Goal: Task Accomplishment & Management: Manage account settings

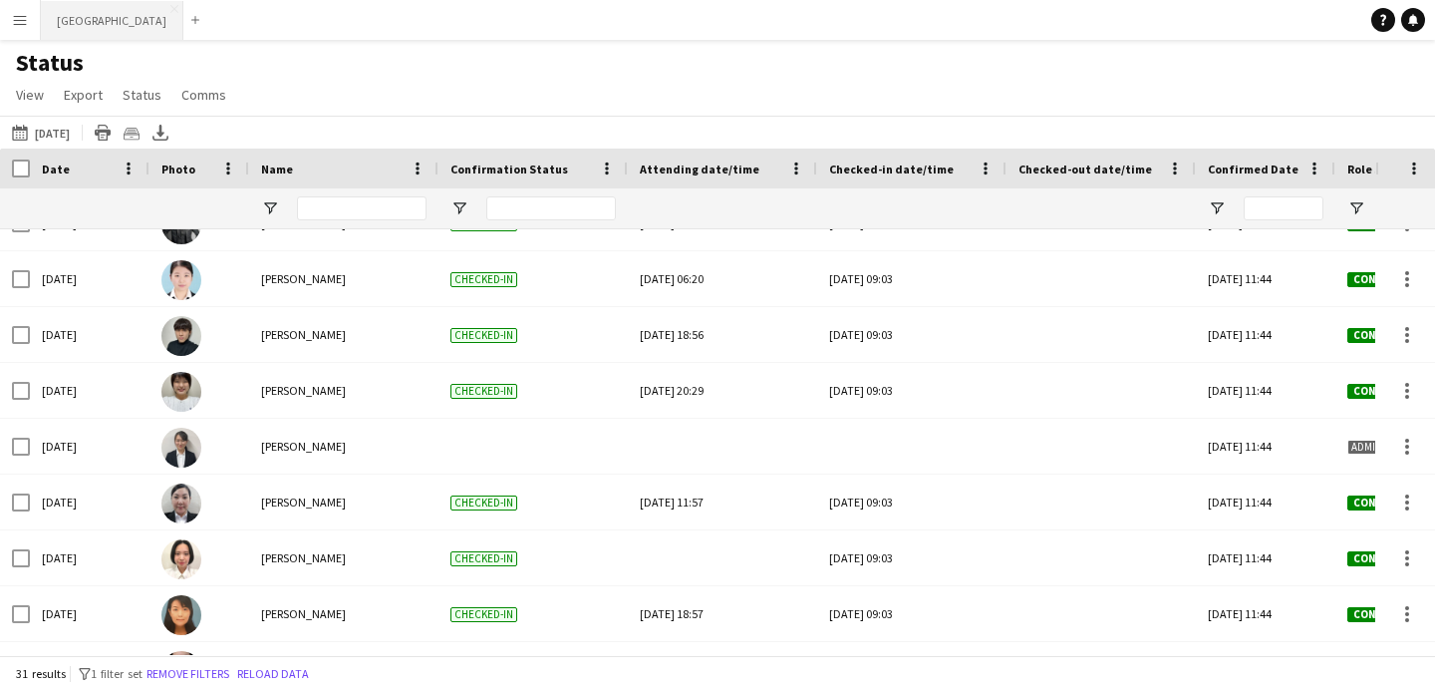
click at [111, 23] on button "[GEOGRAPHIC_DATA] Close" at bounding box center [112, 20] width 143 height 39
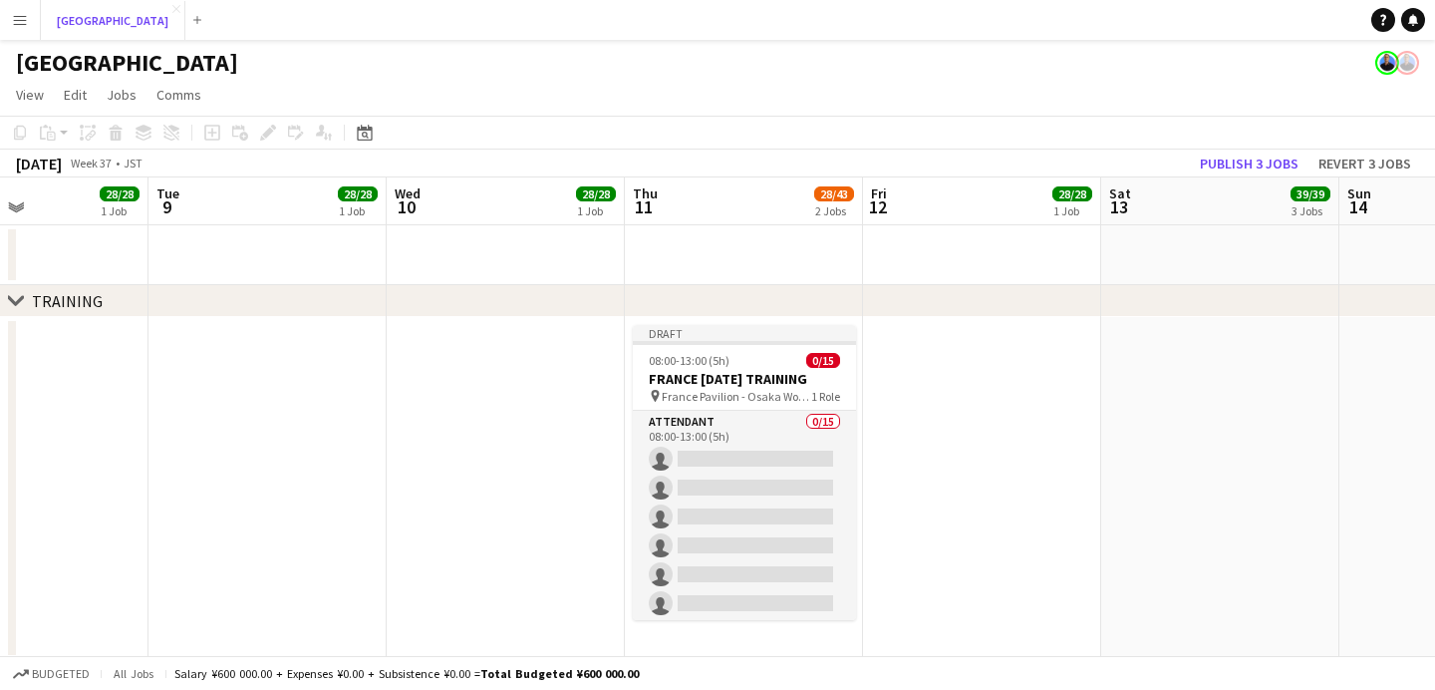
scroll to position [0, 576]
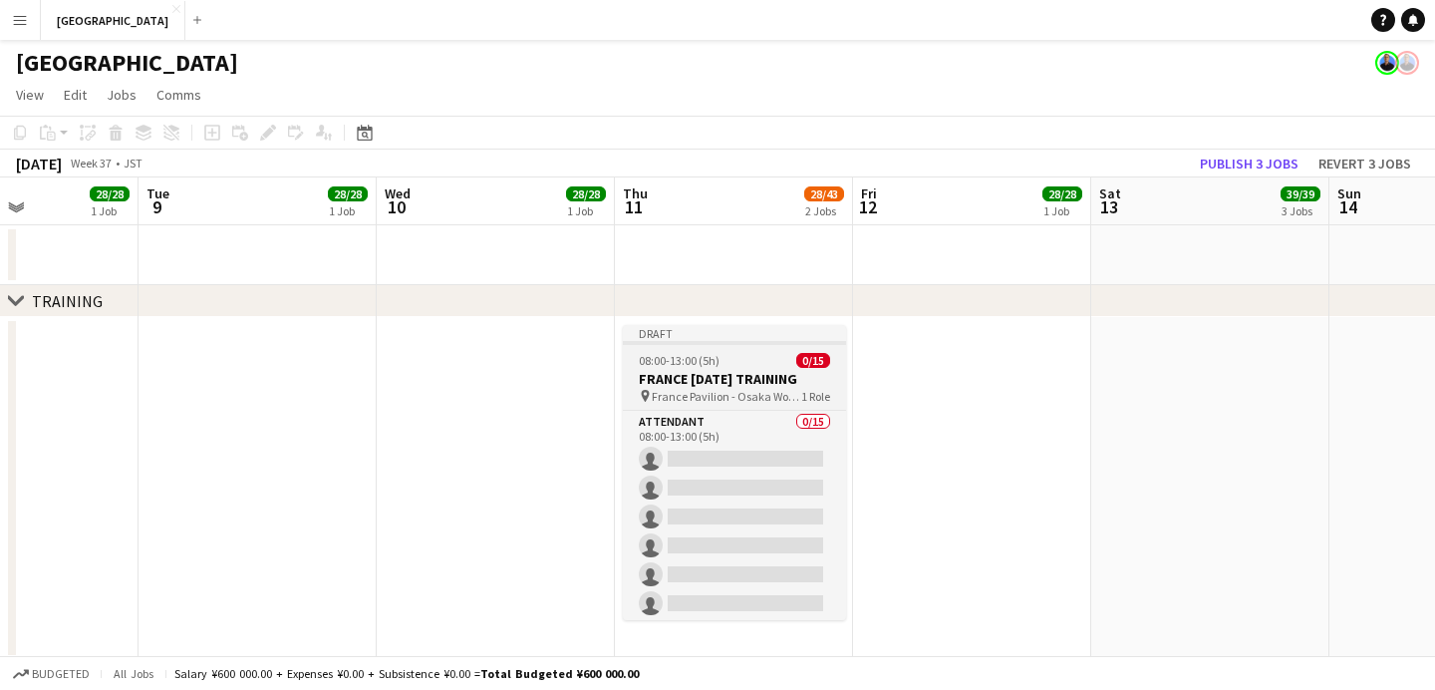
click at [736, 369] on app-job-card "Draft 08:00-13:00 (5h) 0/15 FRANCE [DATE] TRAINING pin France Pavilion - Osaka …" at bounding box center [734, 472] width 223 height 295
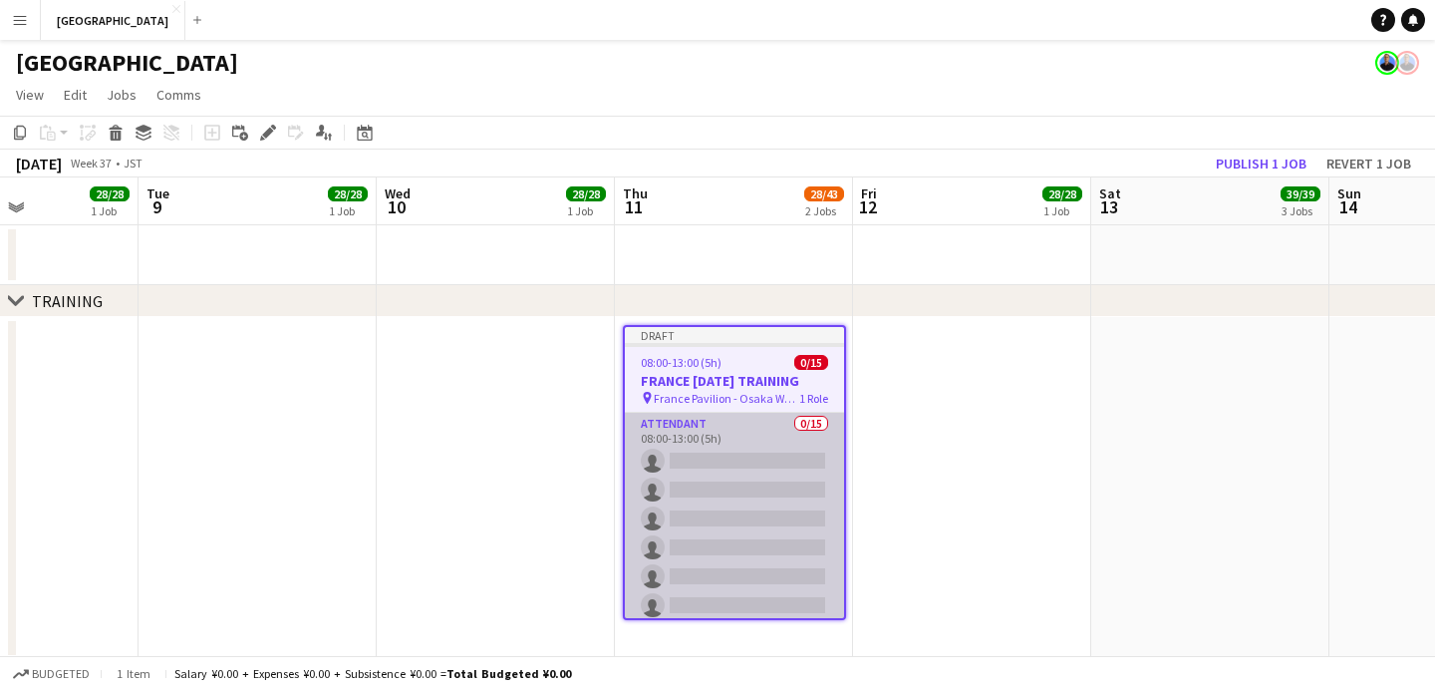
click at [705, 463] on app-card-role "ATTENDANT 0/15 08:00-13:00 (5h) single-neutral-actions single-neutral-actions s…" at bounding box center [734, 649] width 219 height 472
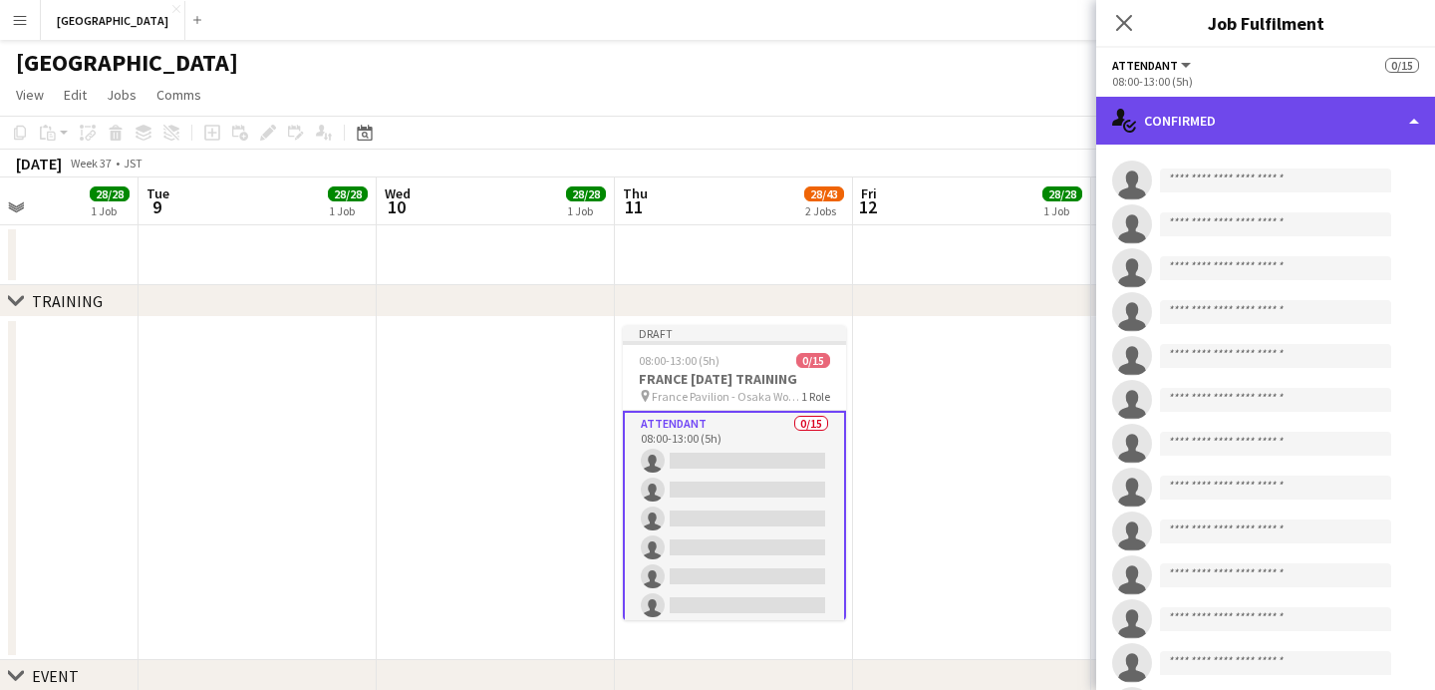
click at [1337, 119] on div "single-neutral-actions-check-2 Confirmed" at bounding box center [1266, 121] width 339 height 48
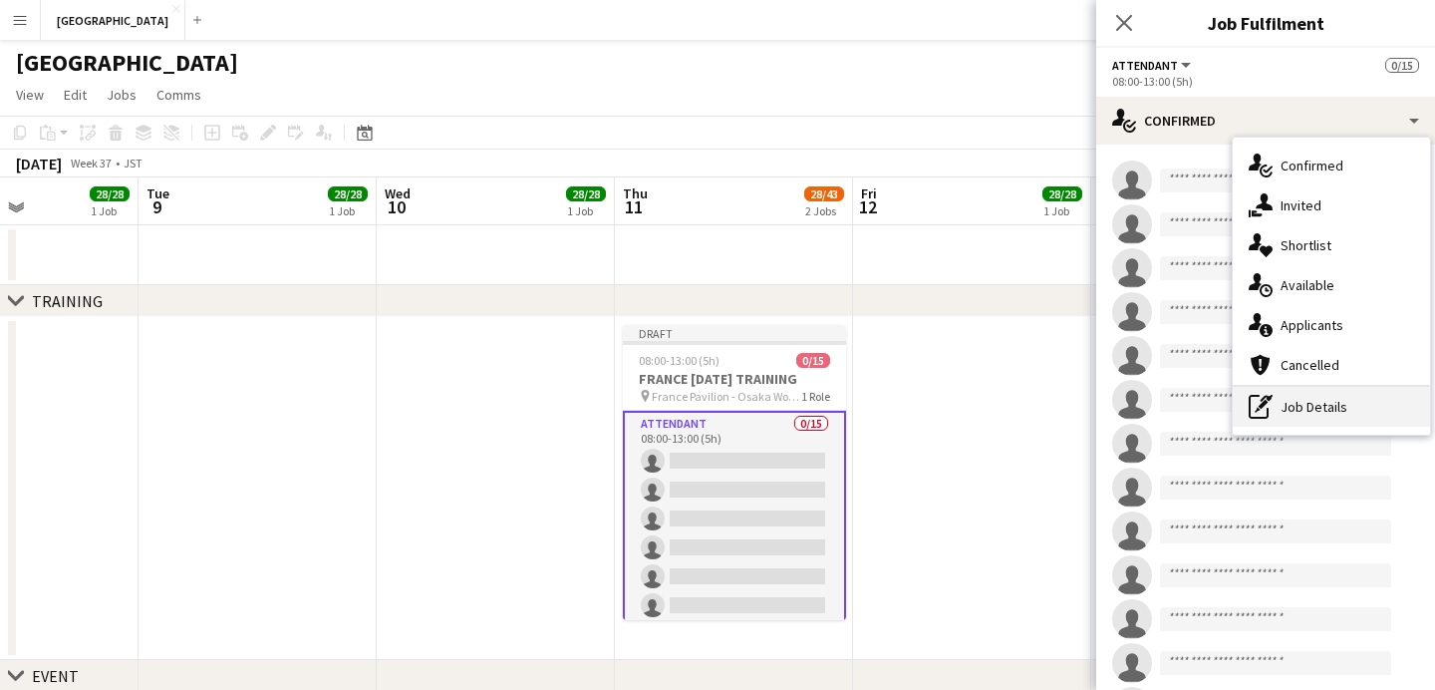
click at [1304, 405] on div "pen-write Job Details" at bounding box center [1331, 407] width 197 height 40
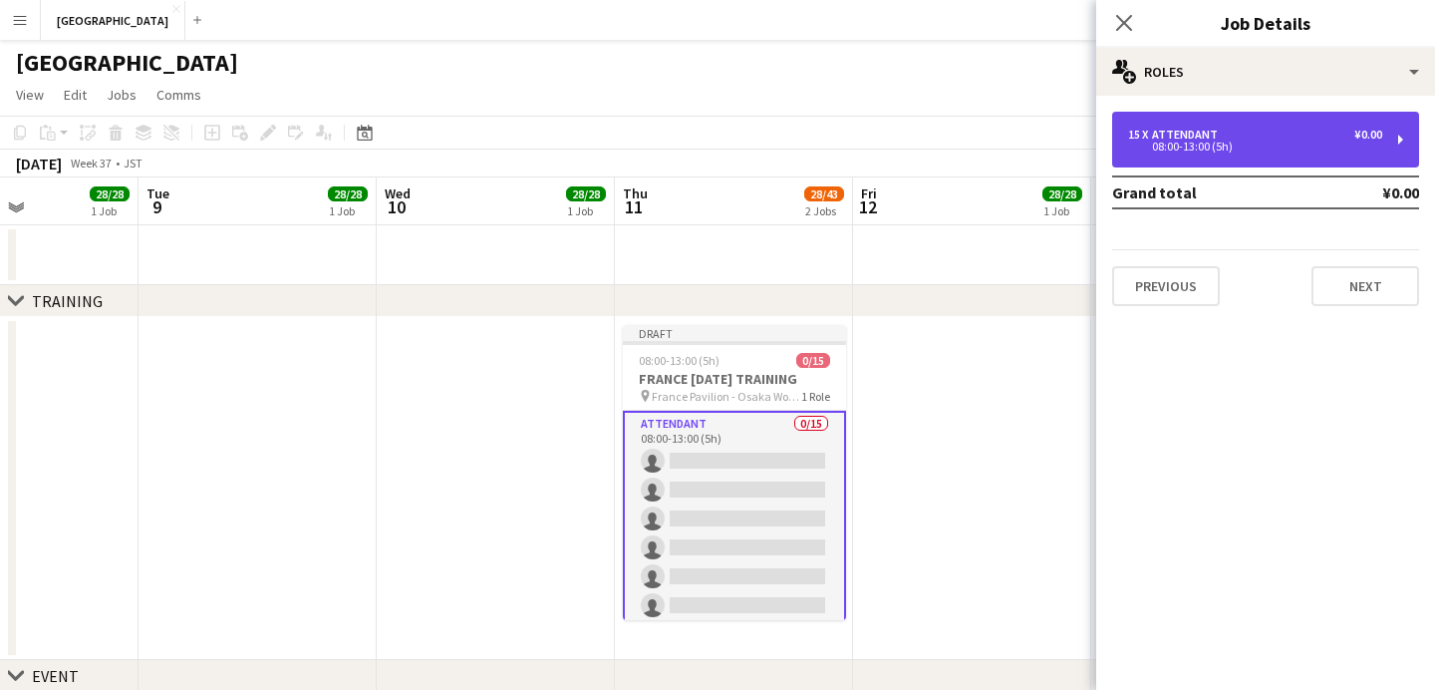
click at [1195, 134] on div "ATTENDANT" at bounding box center [1189, 135] width 74 height 14
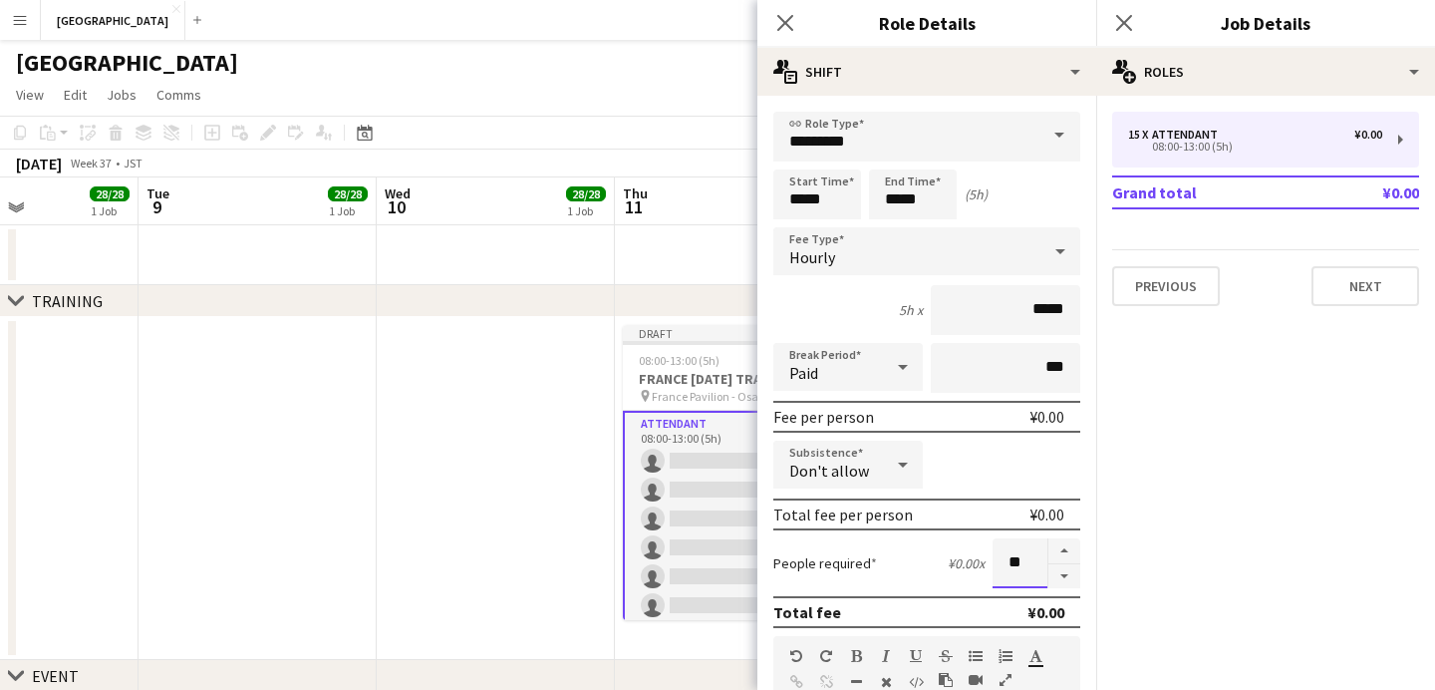
drag, startPoint x: 1033, startPoint y: 566, endPoint x: 963, endPoint y: 560, distance: 70.0
click at [963, 560] on div "People required ¥0.00 x **" at bounding box center [927, 563] width 307 height 50
type input "*"
click at [942, 145] on input "*********" at bounding box center [927, 137] width 307 height 50
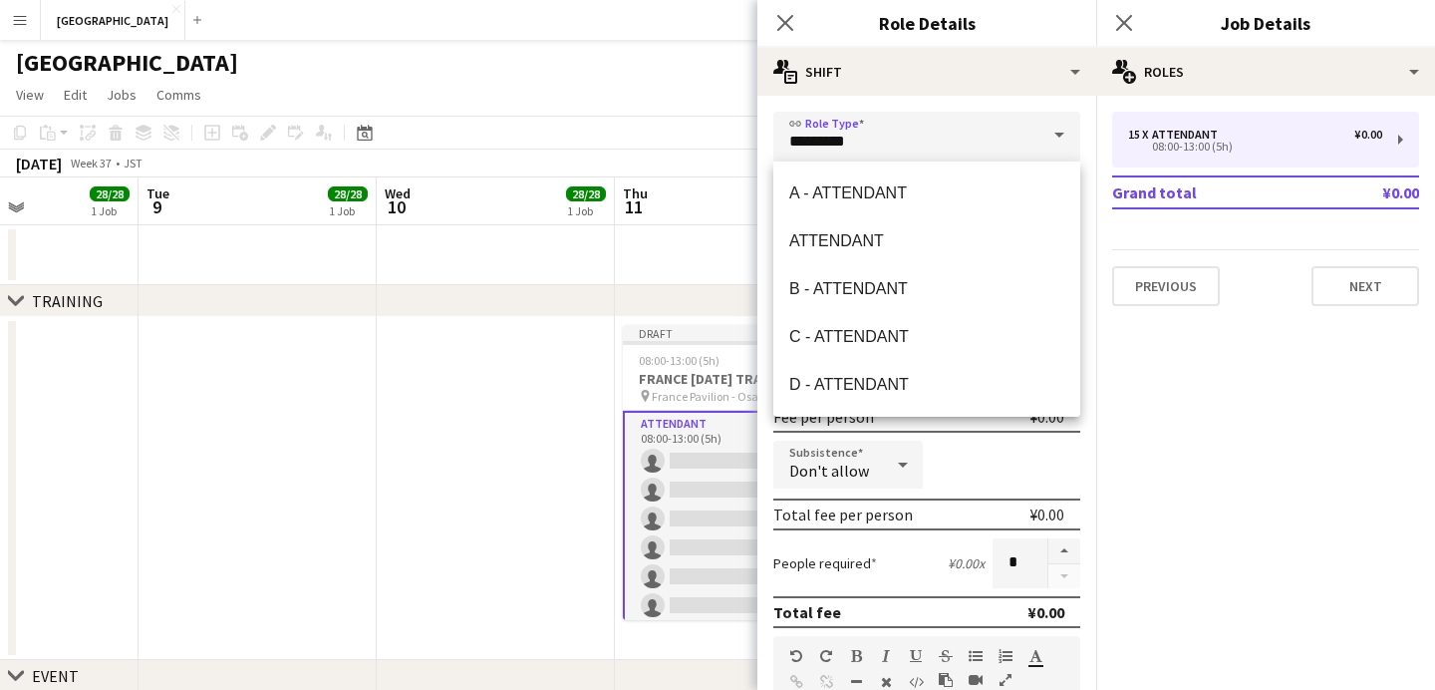
click at [1161, 394] on mat-expansion-panel "pencil3 General details 15 x ATTENDANT ¥0.00 08:00-13:00 (5h) Grand total ¥0.00…" at bounding box center [1266, 393] width 339 height 594
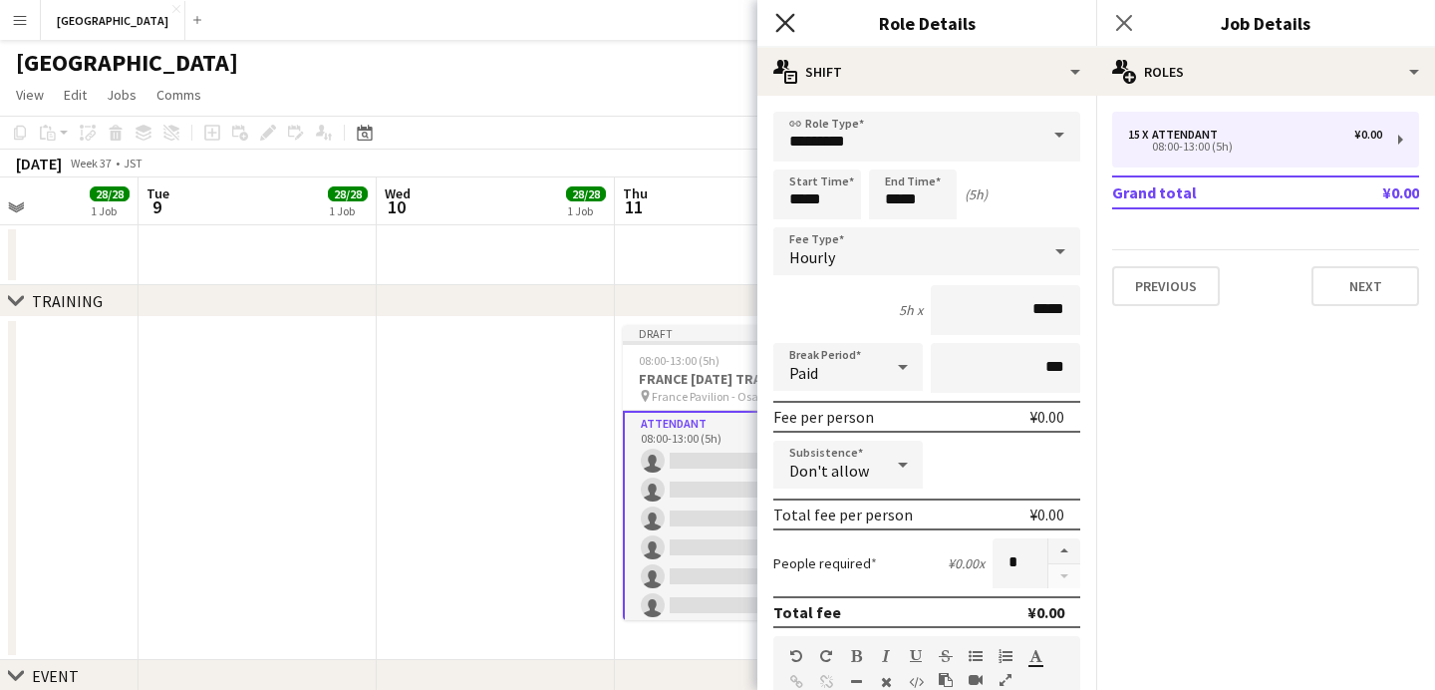
click at [794, 29] on icon "Close pop-in" at bounding box center [785, 22] width 19 height 19
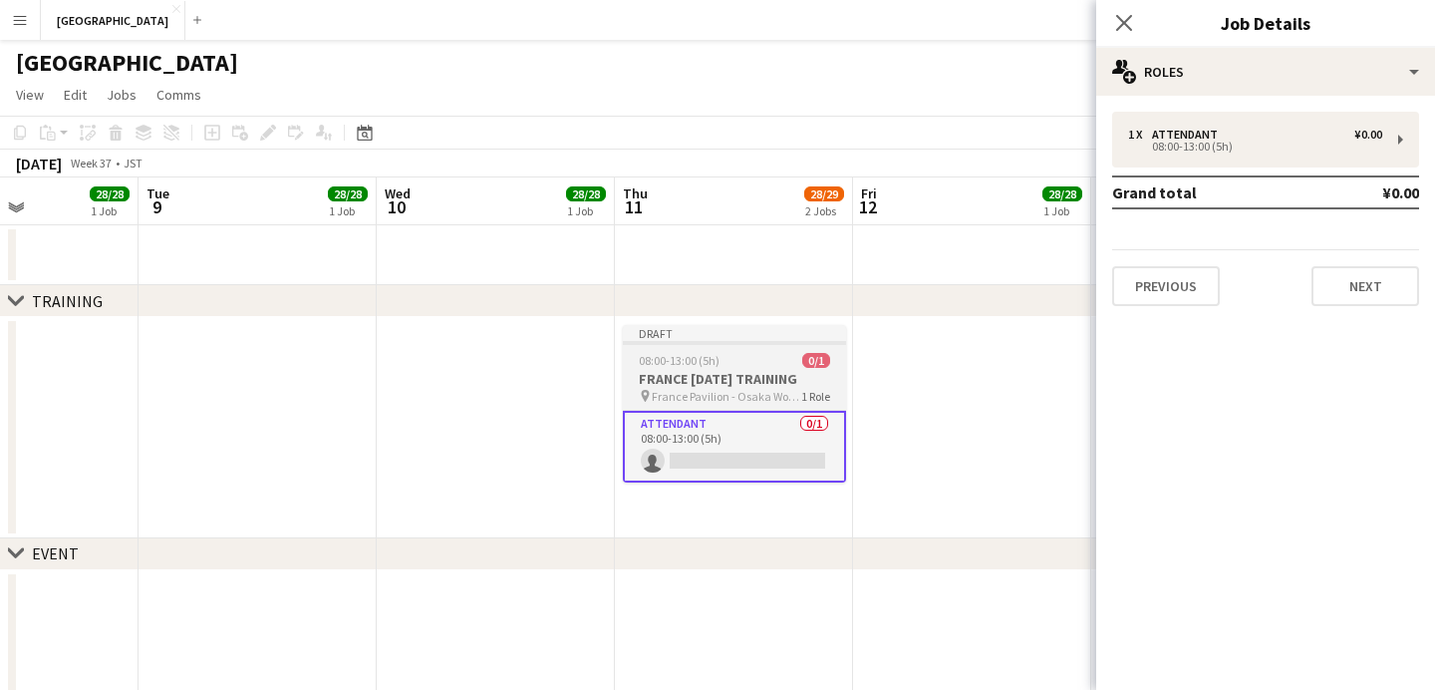
click at [771, 353] on div "08:00-13:00 (5h) 0/1" at bounding box center [734, 360] width 223 height 15
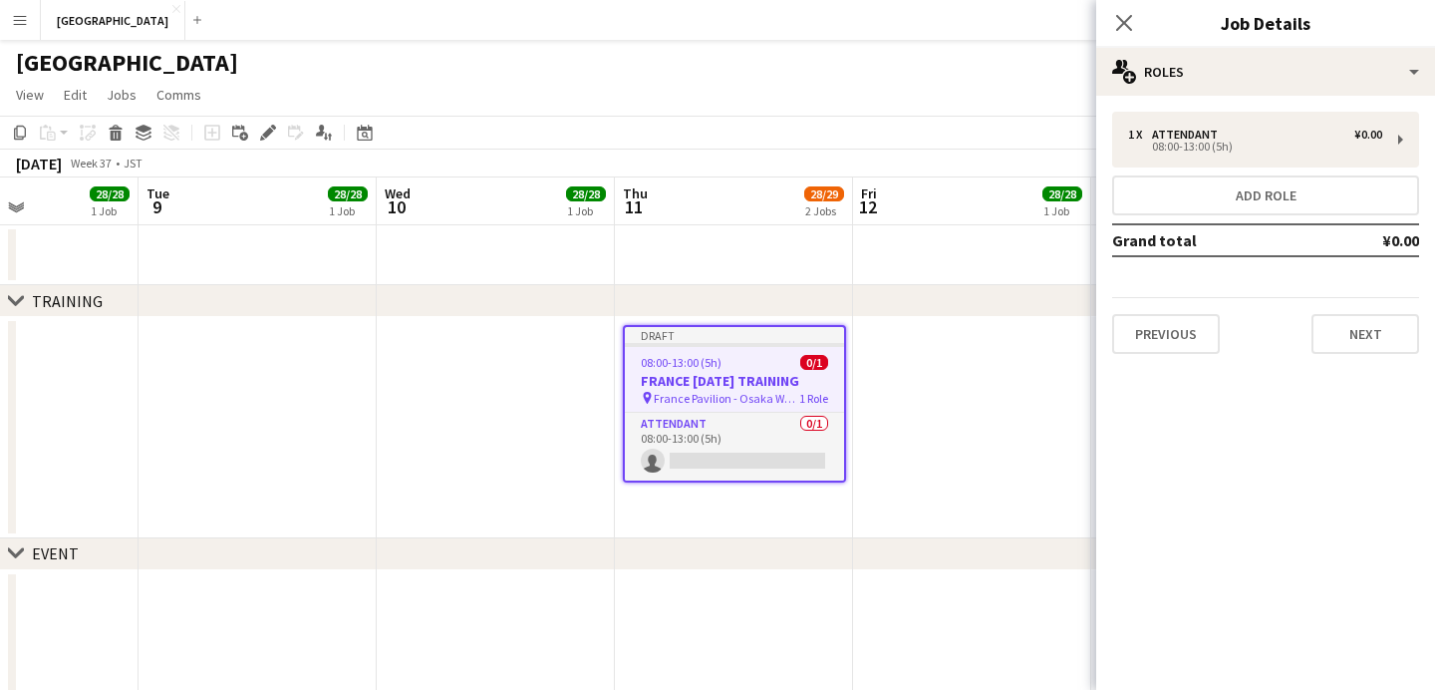
click at [880, 404] on app-date-cell at bounding box center [972, 427] width 238 height 221
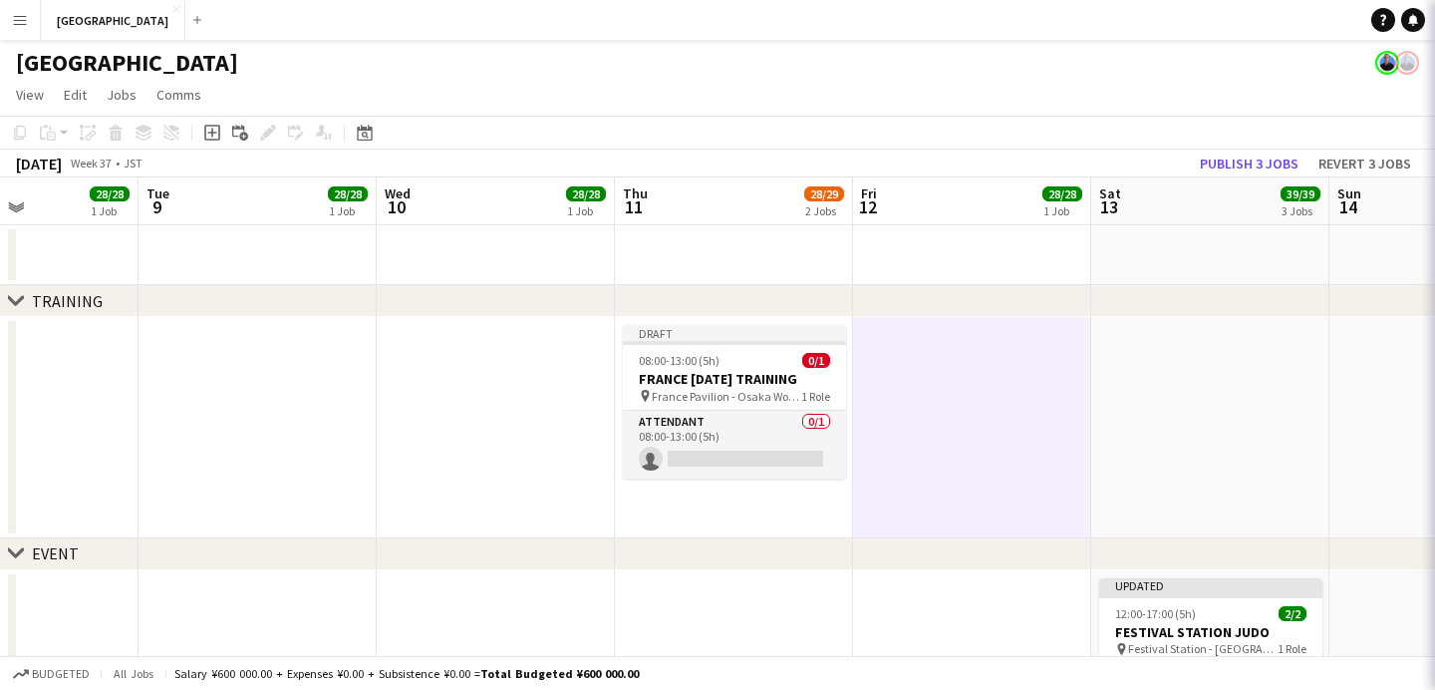
click at [968, 404] on app-date-cell at bounding box center [972, 427] width 238 height 221
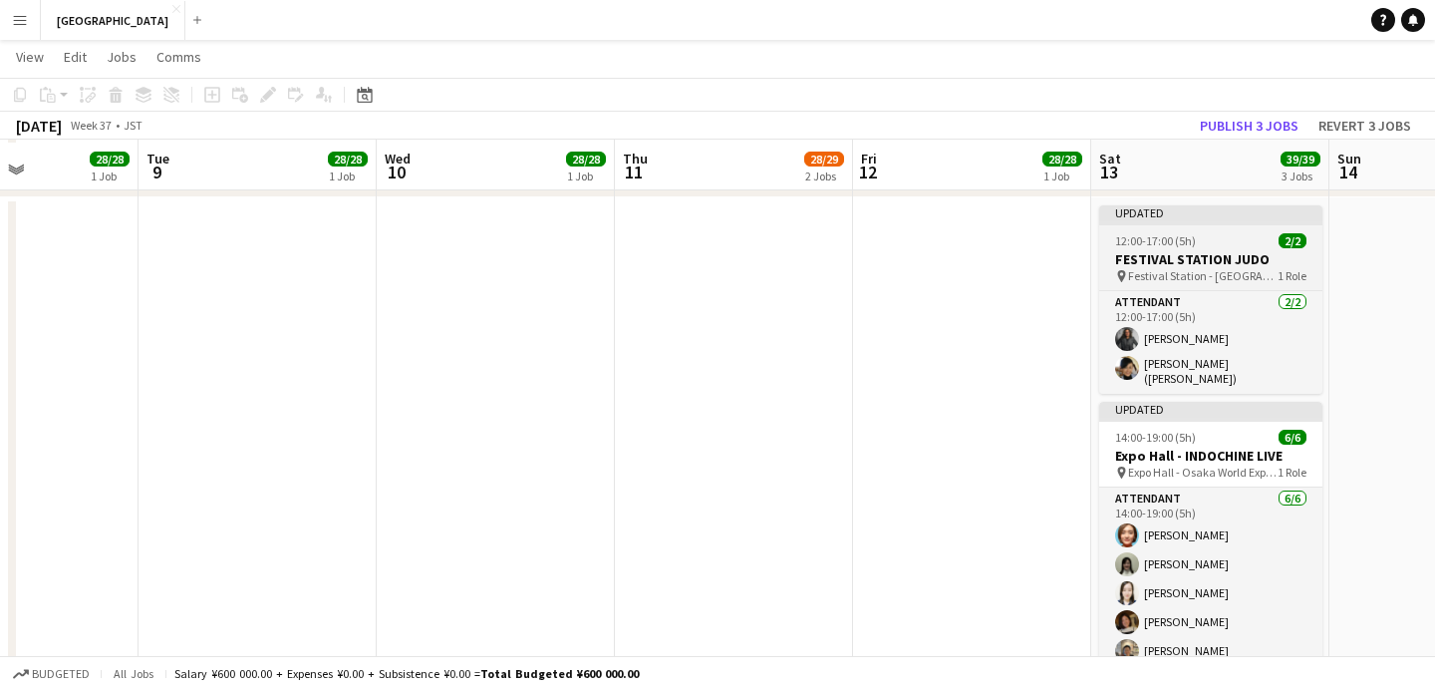
scroll to position [374, 0]
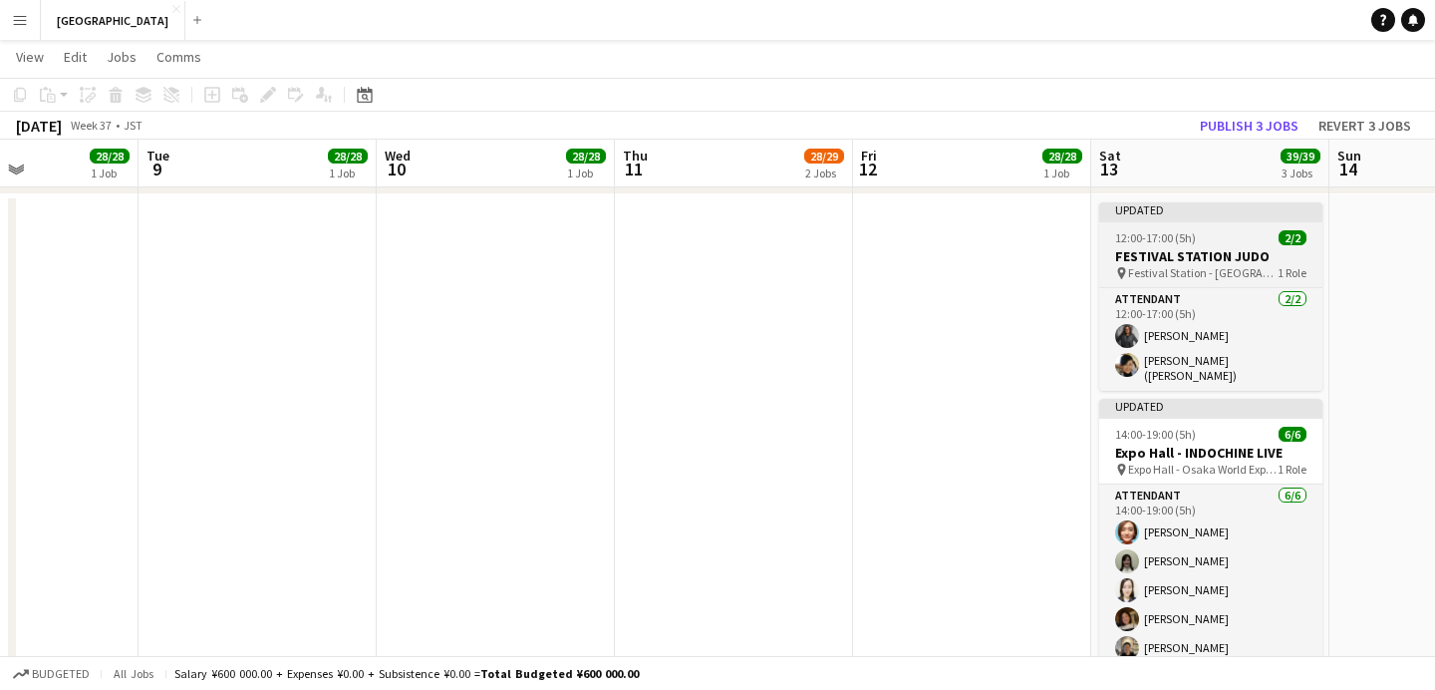
click at [1216, 231] on div "12:00-17:00 (5h) 2/2" at bounding box center [1211, 237] width 223 height 15
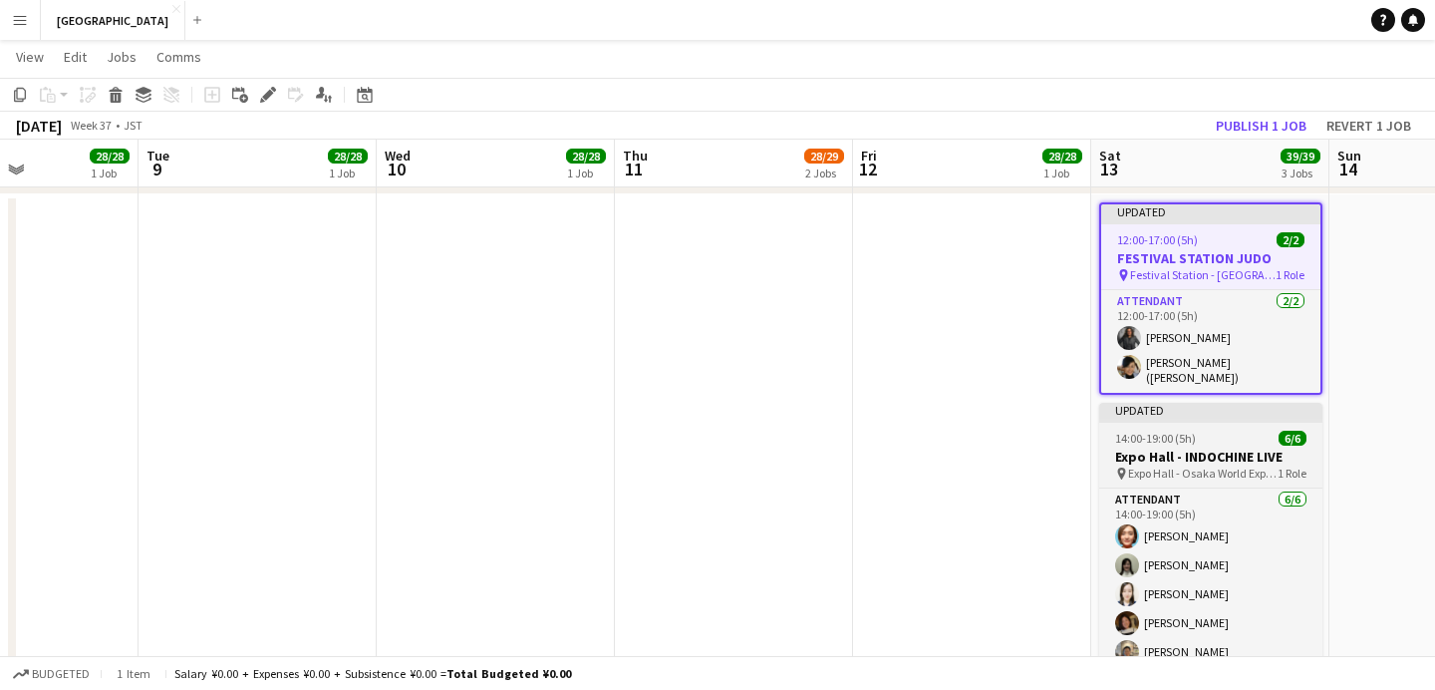
click at [1201, 439] on app-job-card "Updated 14:00-19:00 (5h) 6/6 Expo Hall - INDOCHINE LIVE pin Expo Hall - Osaka W…" at bounding box center [1211, 550] width 223 height 295
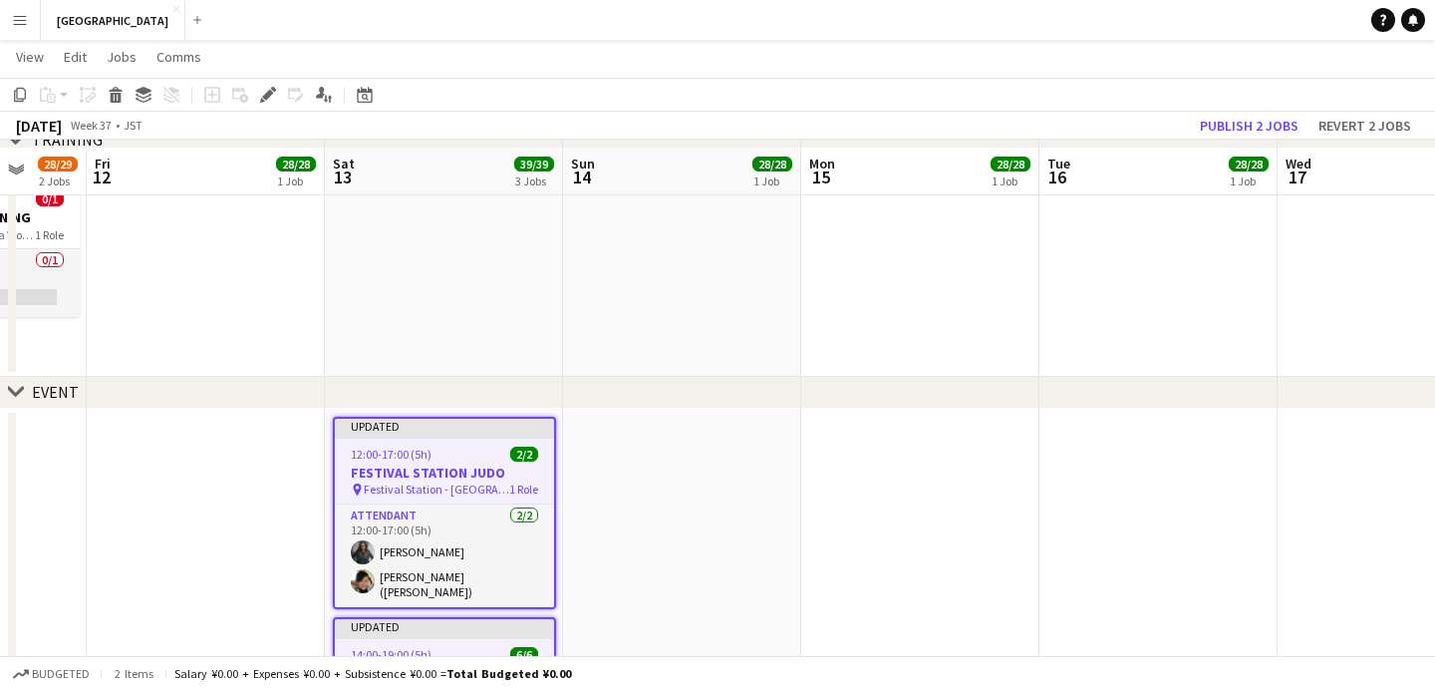
scroll to position [157, 0]
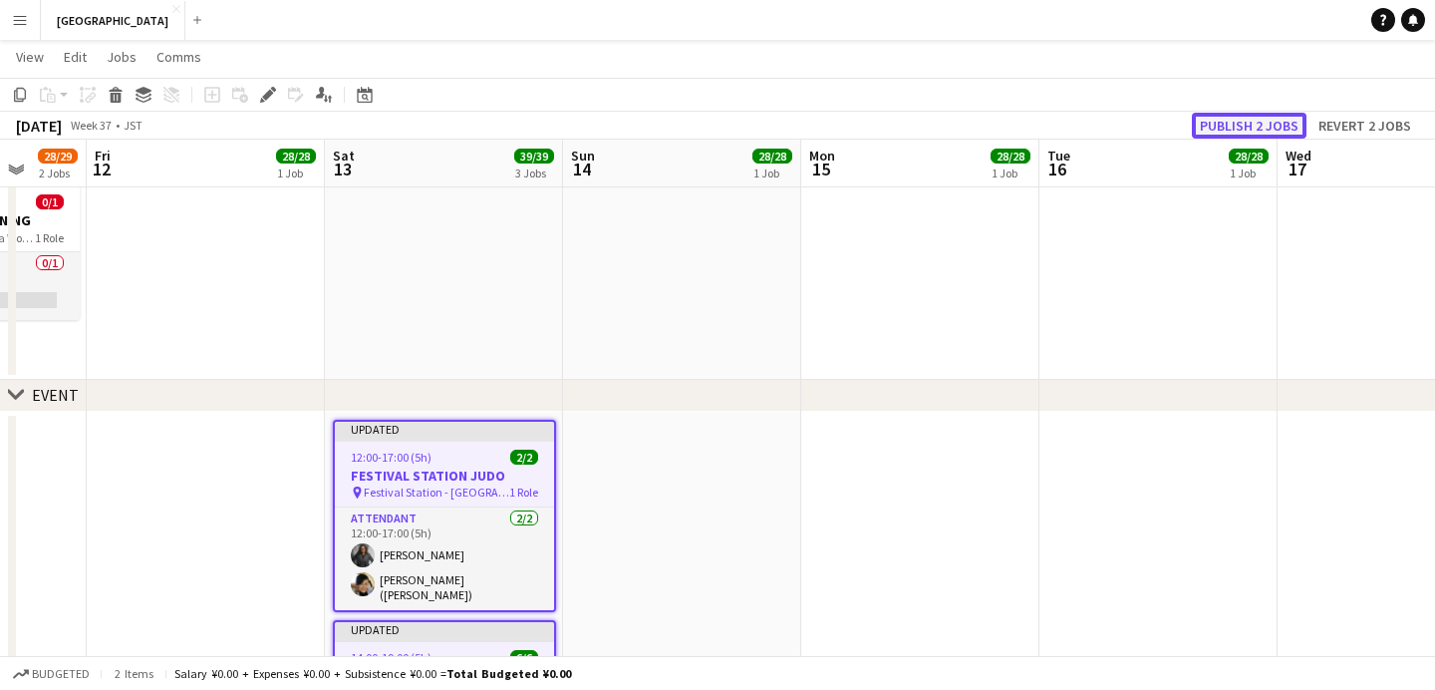
click at [1235, 126] on button "Publish 2 jobs" at bounding box center [1249, 126] width 115 height 26
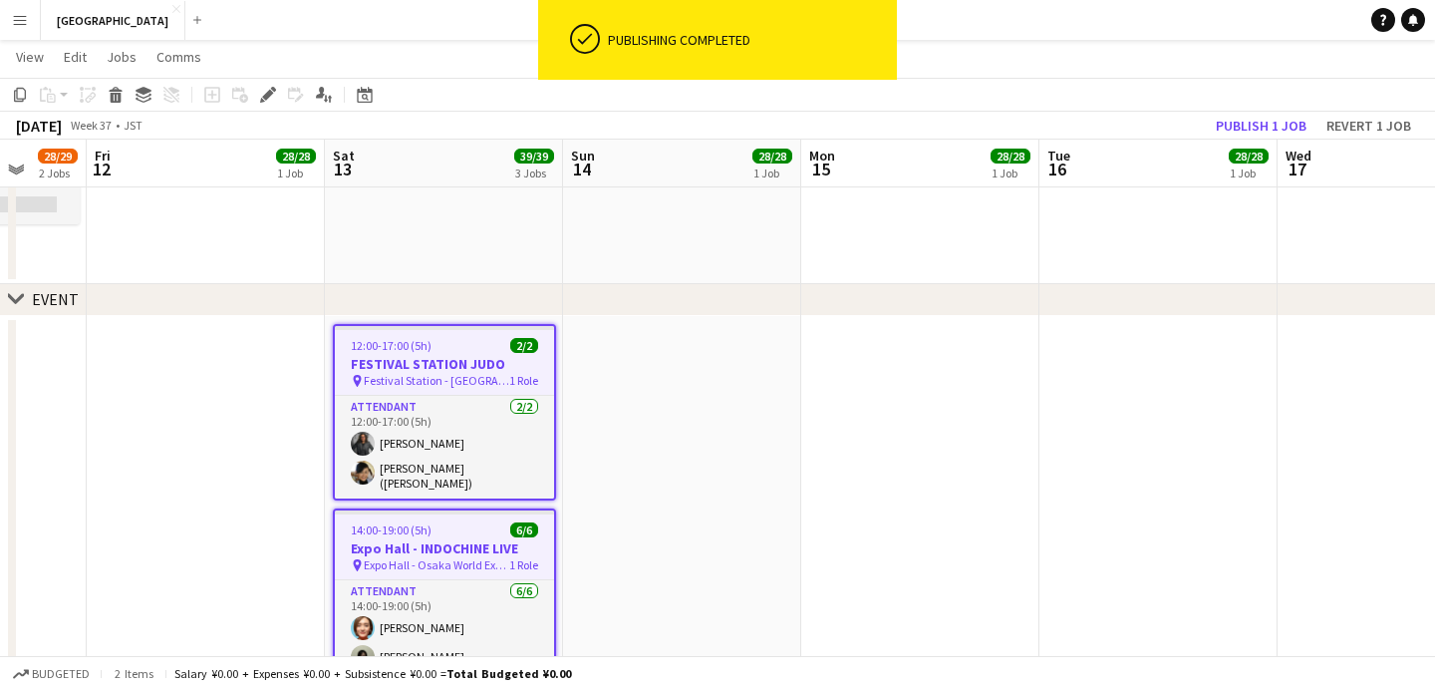
click at [470, 358] on h3 "FESTIVAL STATION JUDO" at bounding box center [444, 364] width 219 height 18
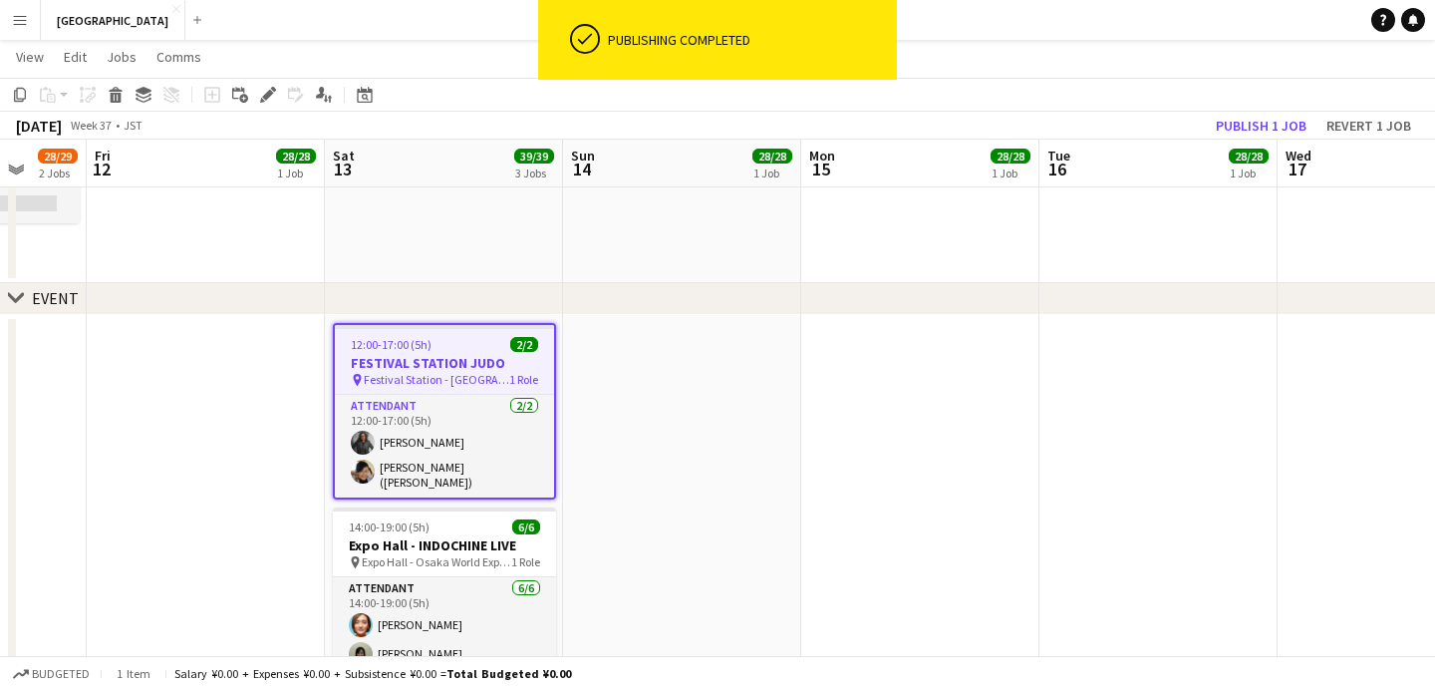
click at [476, 357] on h3 "FESTIVAL STATION JUDO" at bounding box center [444, 363] width 219 height 18
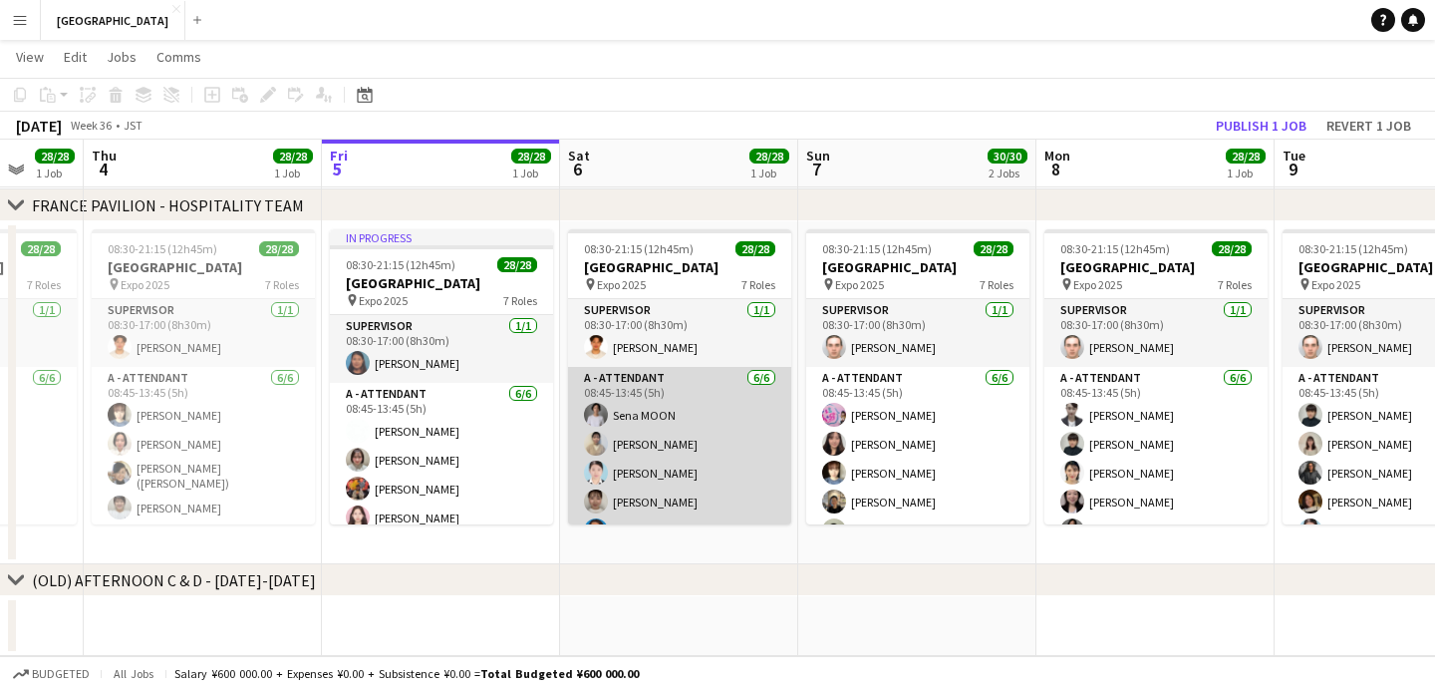
scroll to position [915, 0]
